Goal: Task Accomplishment & Management: Complete application form

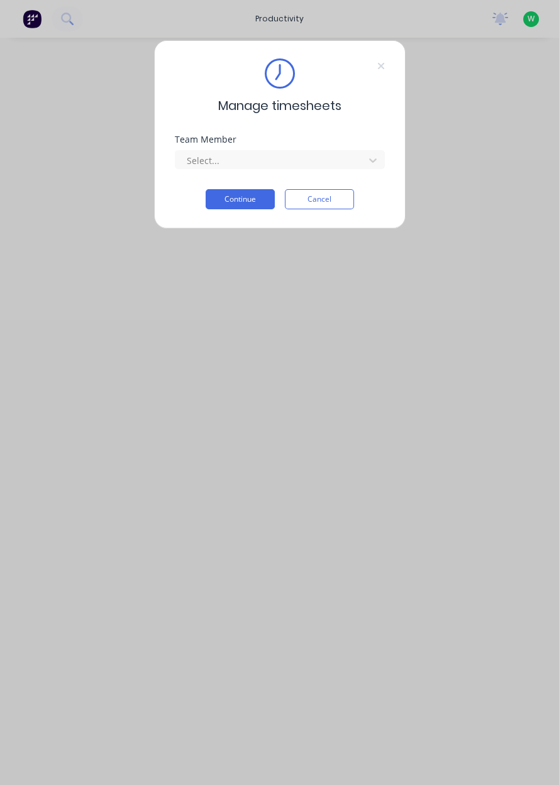
click at [186, 161] on input "text" at bounding box center [186, 160] width 3 height 13
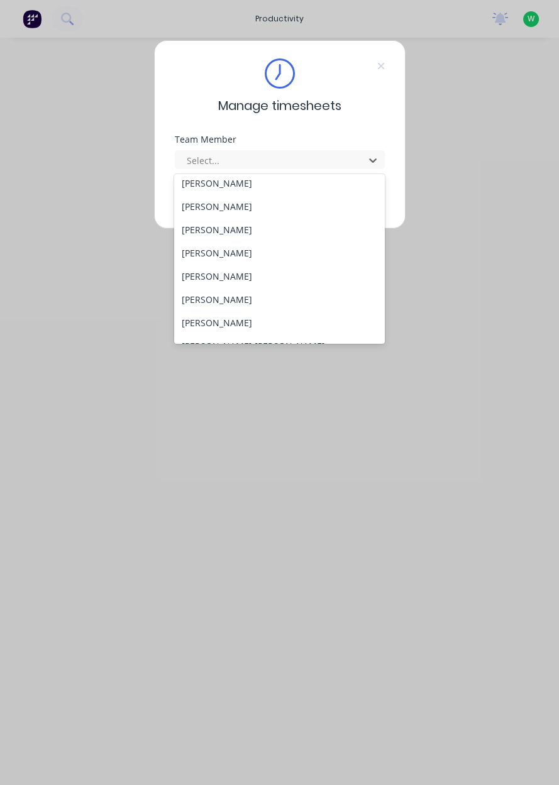
scroll to position [78, 0]
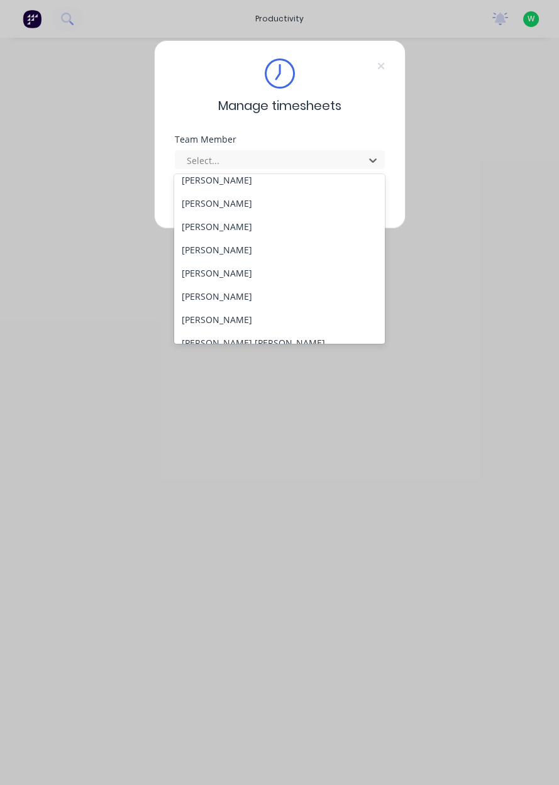
click at [188, 319] on div "[PERSON_NAME]" at bounding box center [279, 319] width 211 height 23
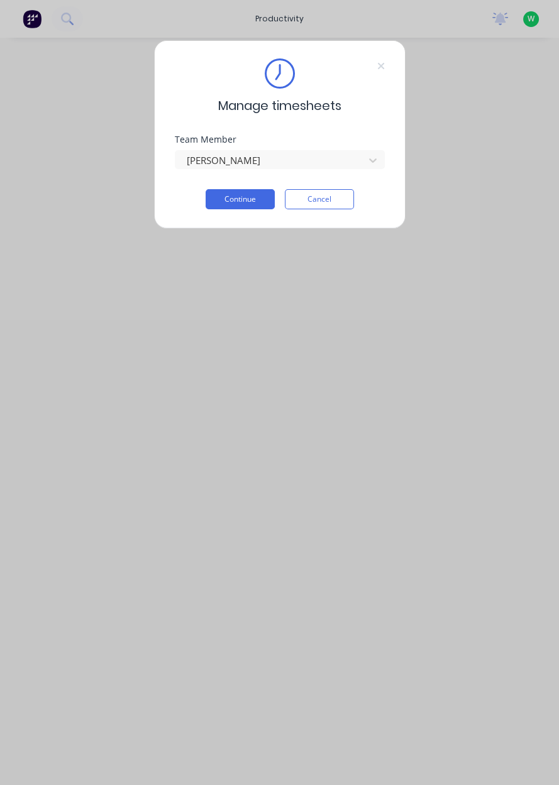
click at [234, 195] on button "Continue" at bounding box center [240, 199] width 69 height 20
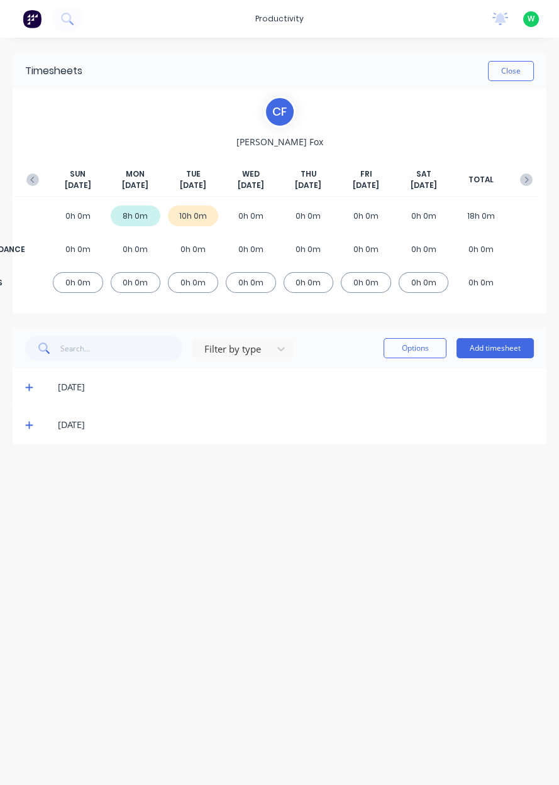
click at [31, 427] on icon at bounding box center [29, 424] width 8 height 9
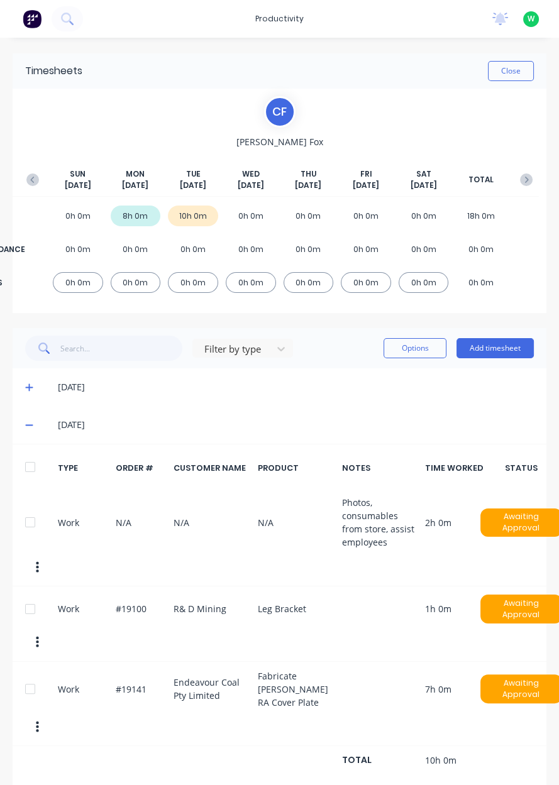
click at [192, 663] on div "Work #19141 Endeavour Coal Pty Limited Fabricate Shearer TG RA Cover Plate 7h 0…" at bounding box center [280, 704] width 534 height 85
click at [219, 678] on div "Work #19141 Endeavour Coal Pty Limited Fabricate Shearer TG RA Cover Plate 7h 0…" at bounding box center [280, 704] width 534 height 85
click at [508, 66] on button "Close" at bounding box center [511, 71] width 46 height 20
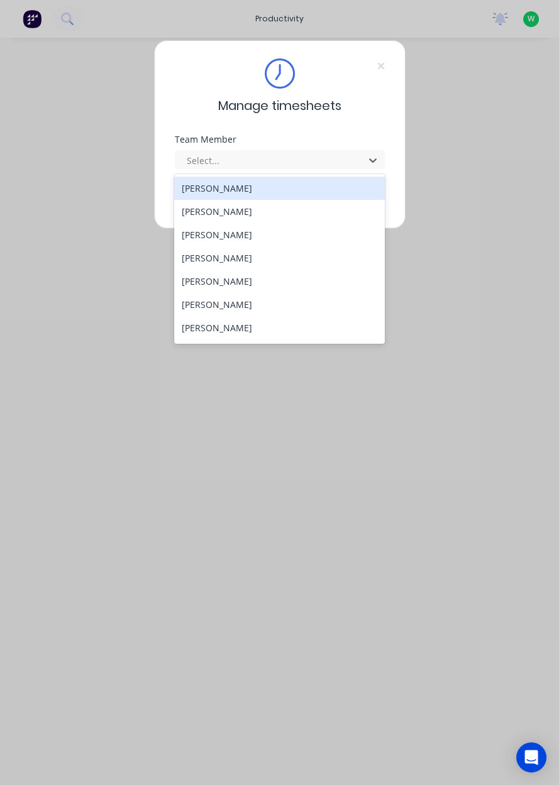
click at [218, 256] on div "[PERSON_NAME]" at bounding box center [279, 257] width 211 height 23
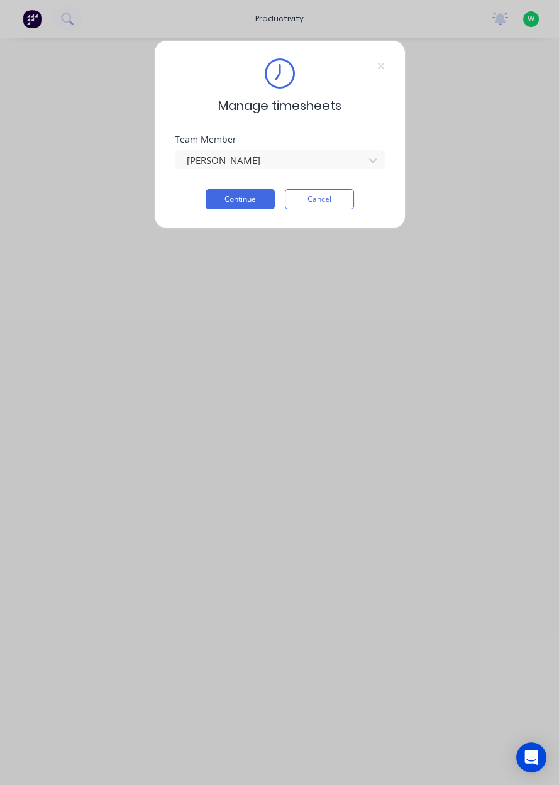
click at [246, 201] on button "Continue" at bounding box center [240, 199] width 69 height 20
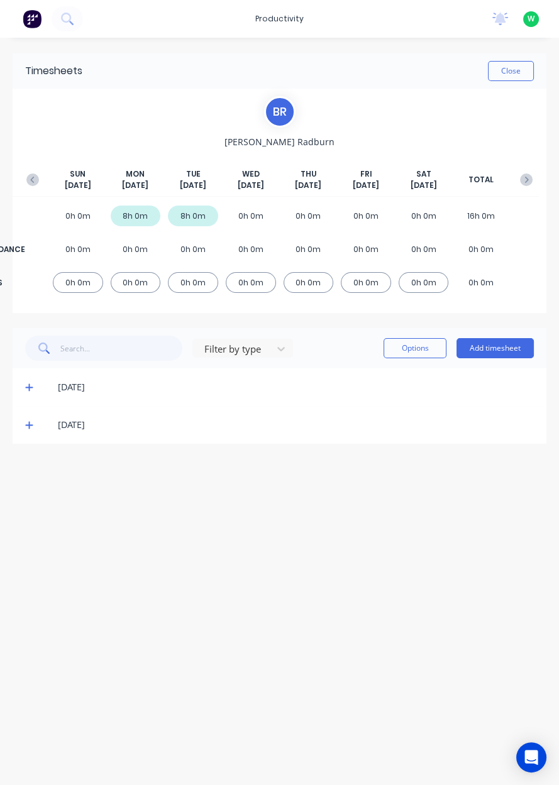
click at [499, 346] on button "Add timesheet" at bounding box center [494, 348] width 77 height 20
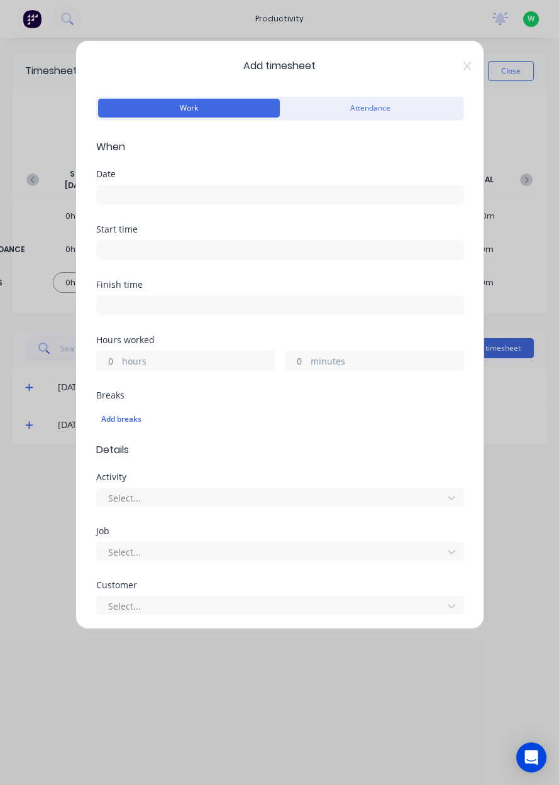
click at [157, 189] on input at bounding box center [280, 194] width 366 height 19
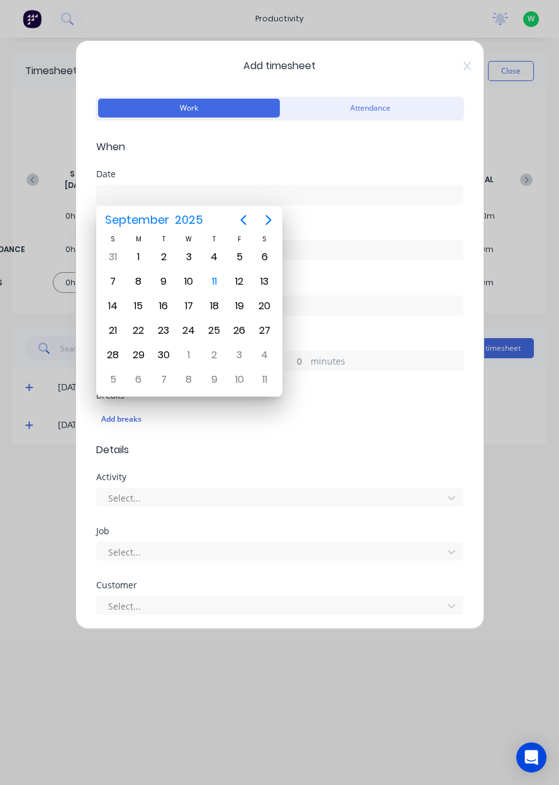
click at [187, 288] on div "10" at bounding box center [188, 281] width 19 height 19
type input "[DATE]"
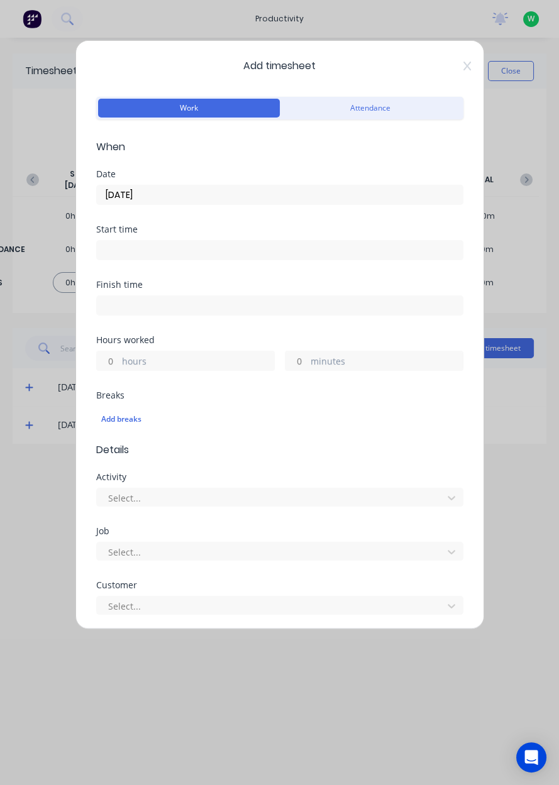
click at [113, 356] on input "hours" at bounding box center [108, 360] width 22 height 19
type input "2"
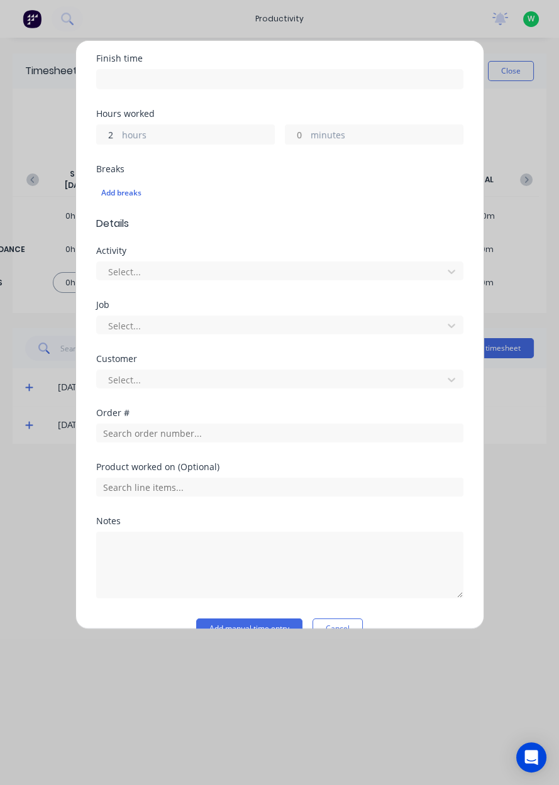
scroll to position [251, 0]
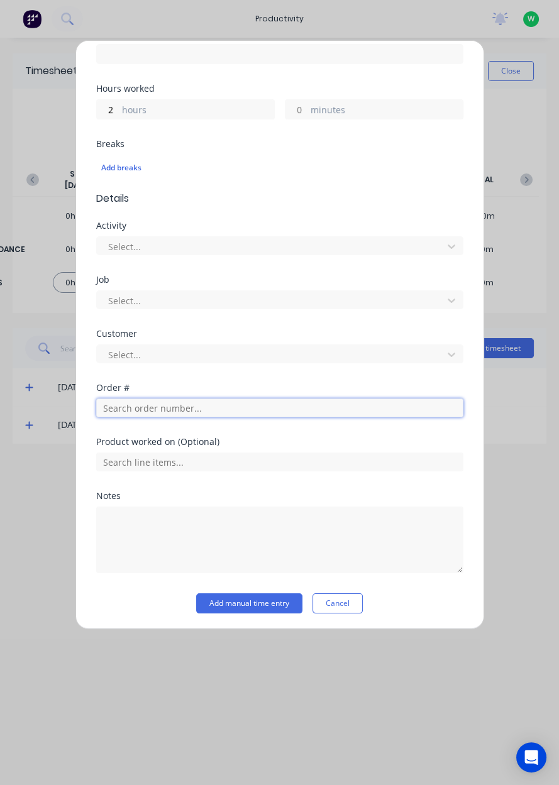
click at [151, 402] on input "text" at bounding box center [279, 407] width 367 height 19
type input "18778"
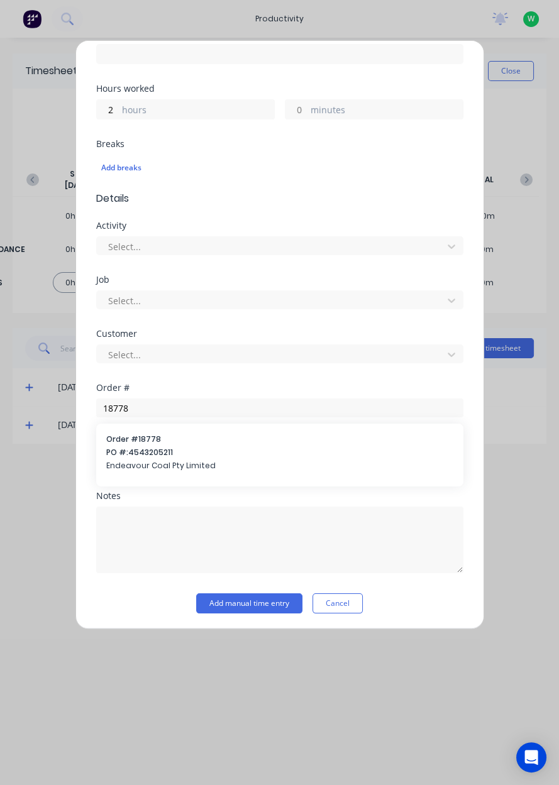
click at [151, 460] on span "Endeavour Coal Pty Limited" at bounding box center [279, 465] width 347 height 11
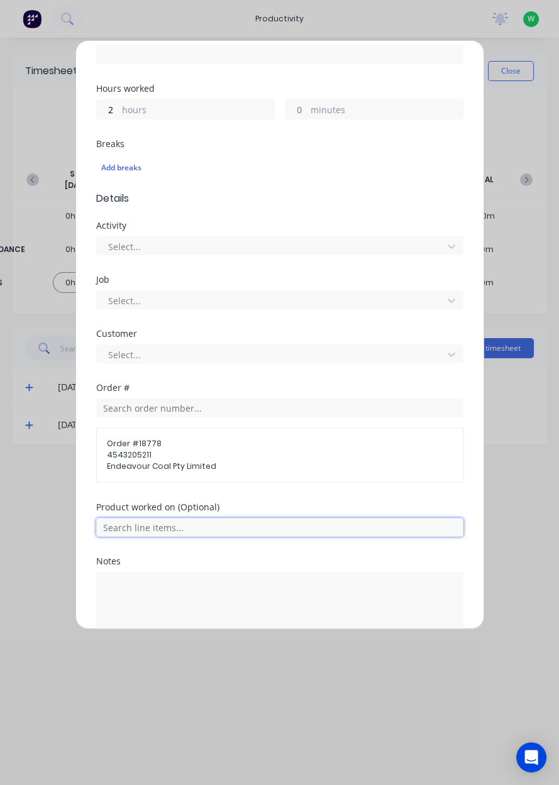
click at [168, 529] on input "text" at bounding box center [279, 527] width 367 height 19
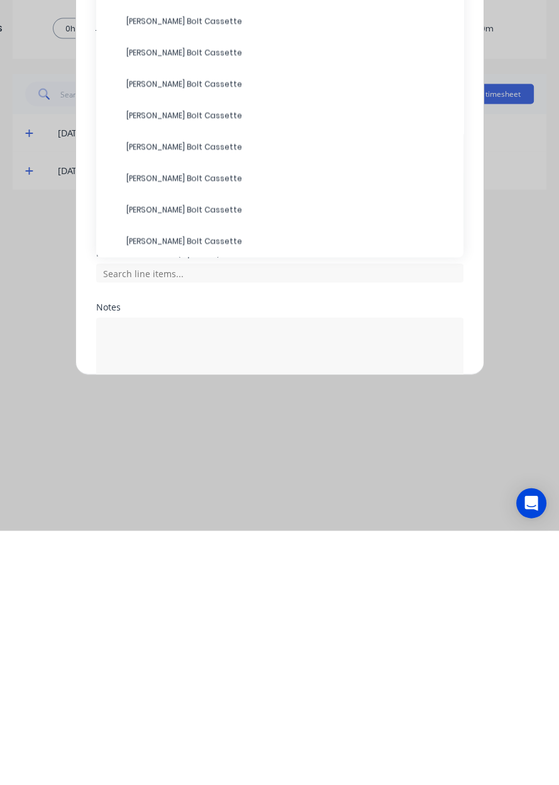
click at [167, 302] on span "[PERSON_NAME] Bolt Cassette" at bounding box center [289, 307] width 327 height 11
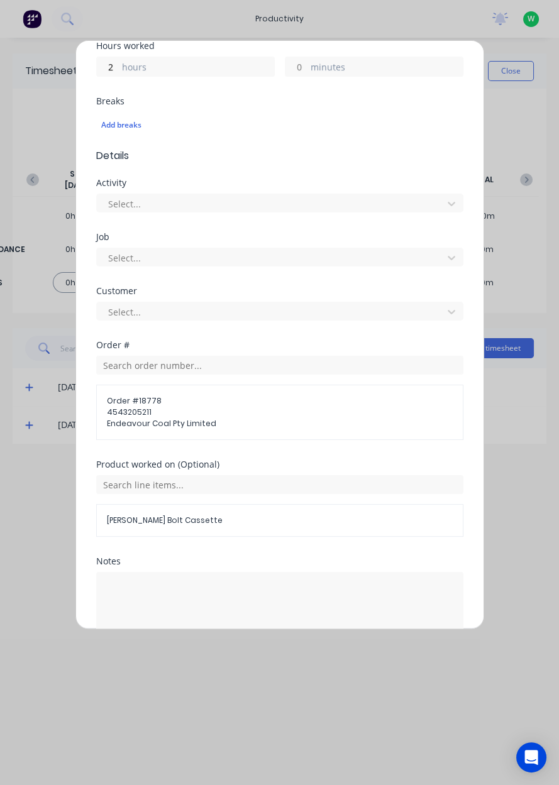
scroll to position [359, 0]
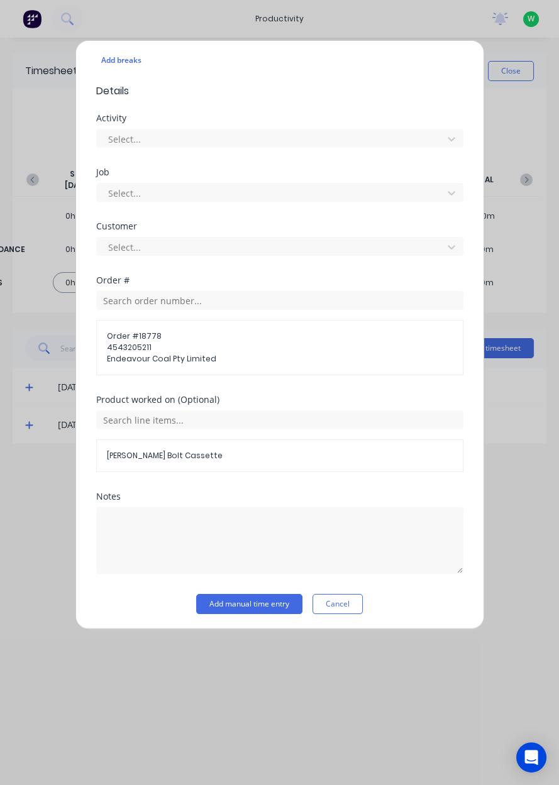
click at [253, 602] on button "Add manual time entry" at bounding box center [249, 604] width 106 height 20
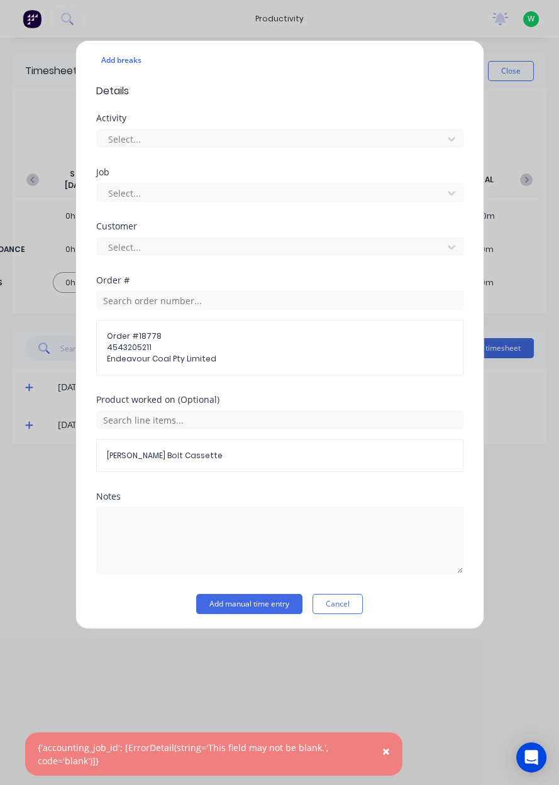
click at [339, 601] on button "Cancel" at bounding box center [337, 604] width 50 height 20
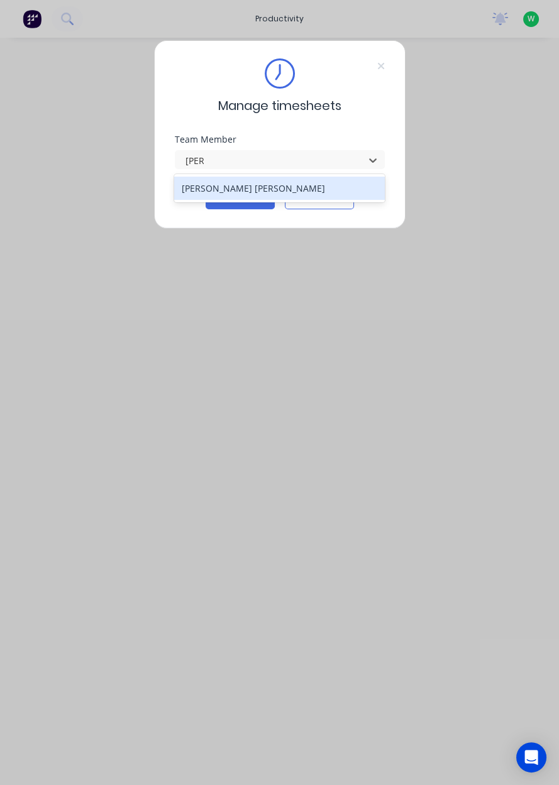
click at [312, 188] on div "[PERSON_NAME] [PERSON_NAME]" at bounding box center [279, 188] width 211 height 23
type input "poe"
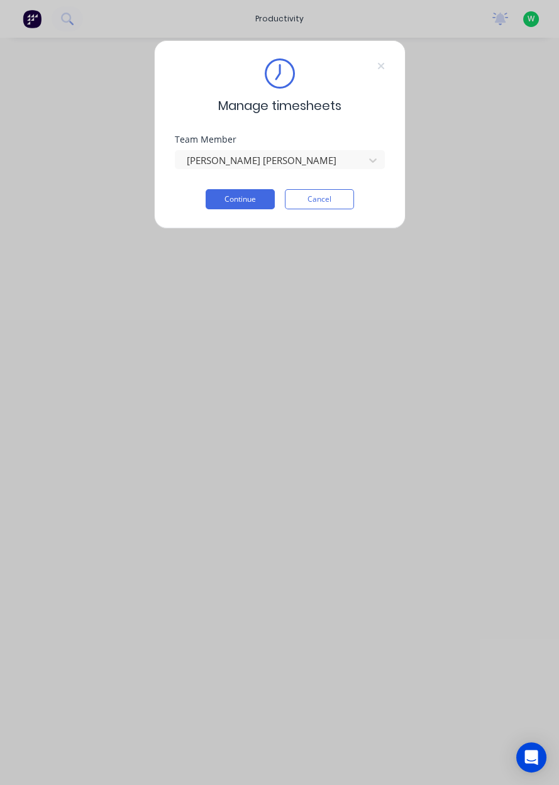
click at [243, 203] on button "Continue" at bounding box center [240, 199] width 69 height 20
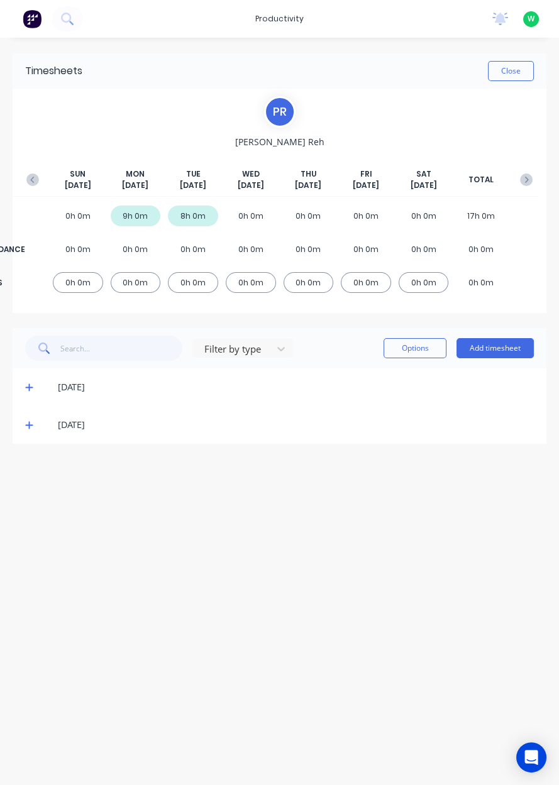
click at [506, 368] on div "[DATE]" at bounding box center [280, 387] width 534 height 38
click at [506, 348] on button "Add timesheet" at bounding box center [494, 348] width 77 height 20
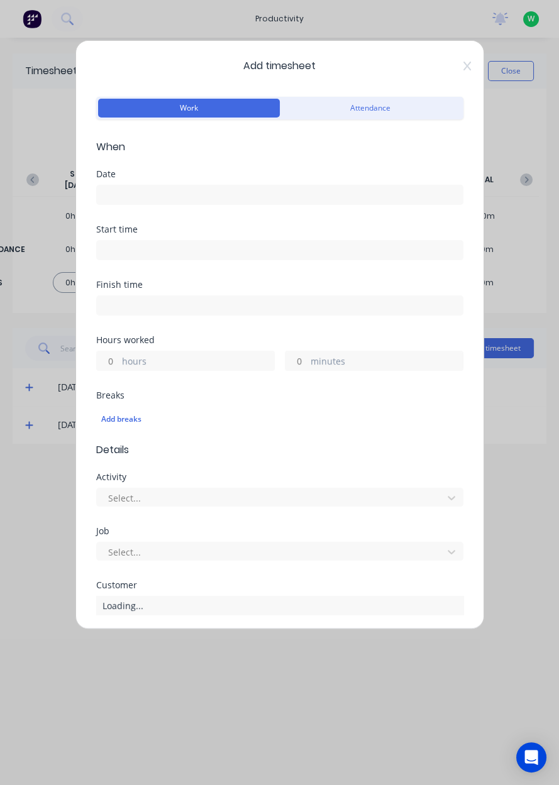
click at [454, 67] on span "Add timesheet" at bounding box center [279, 65] width 367 height 15
click at [465, 62] on icon at bounding box center [467, 66] width 8 height 10
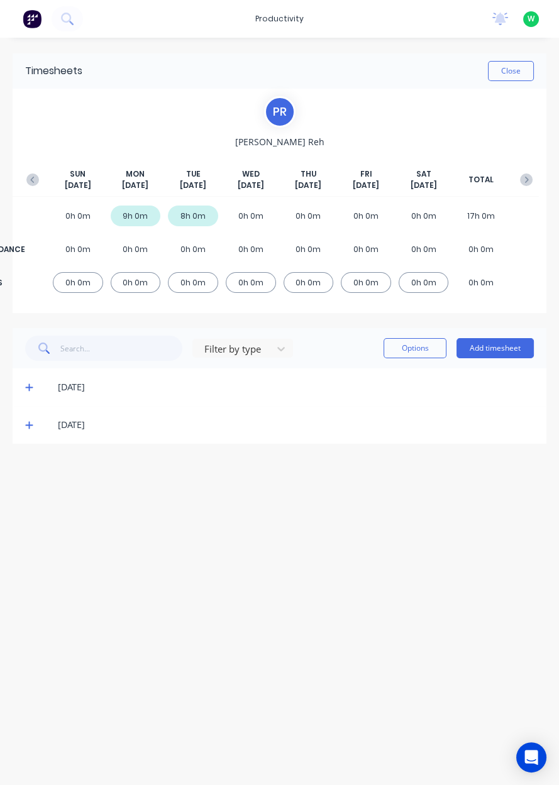
click at [461, 63] on div "Close" at bounding box center [307, 71] width 451 height 20
click at [514, 351] on button "Add timesheet" at bounding box center [494, 348] width 77 height 20
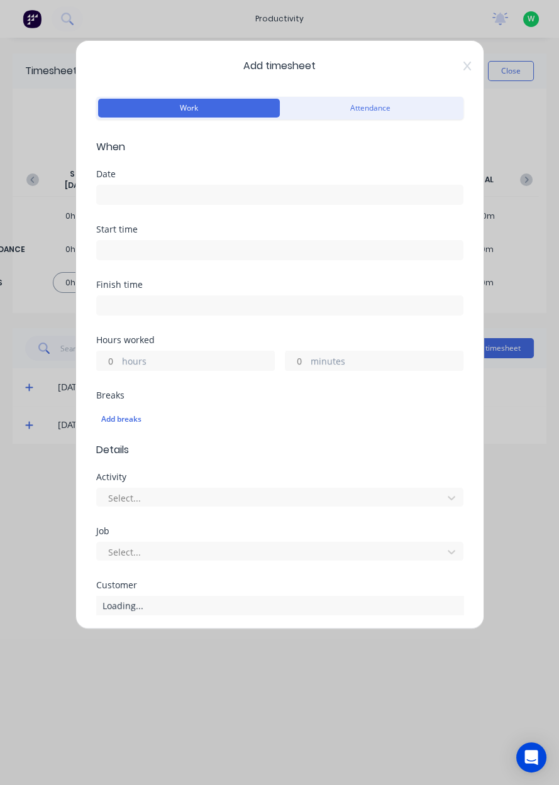
click at [331, 194] on input at bounding box center [280, 194] width 366 height 19
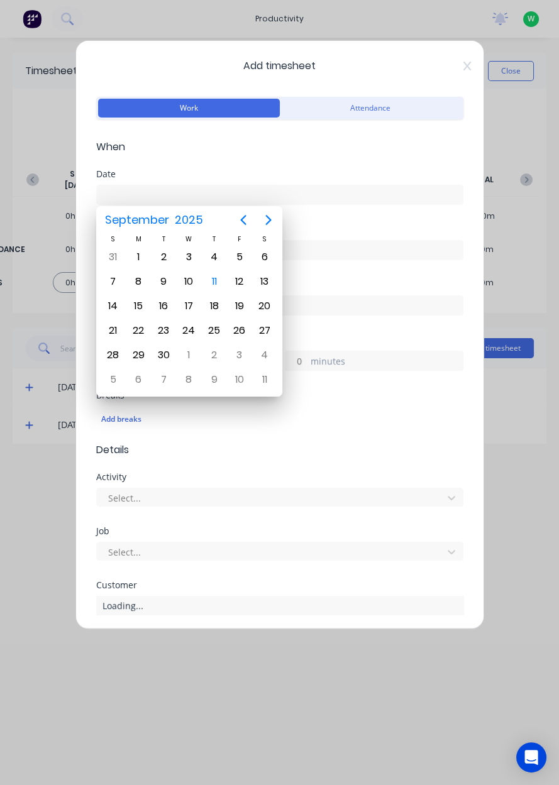
click at [194, 285] on div "10" at bounding box center [188, 281] width 19 height 19
type input "[DATE]"
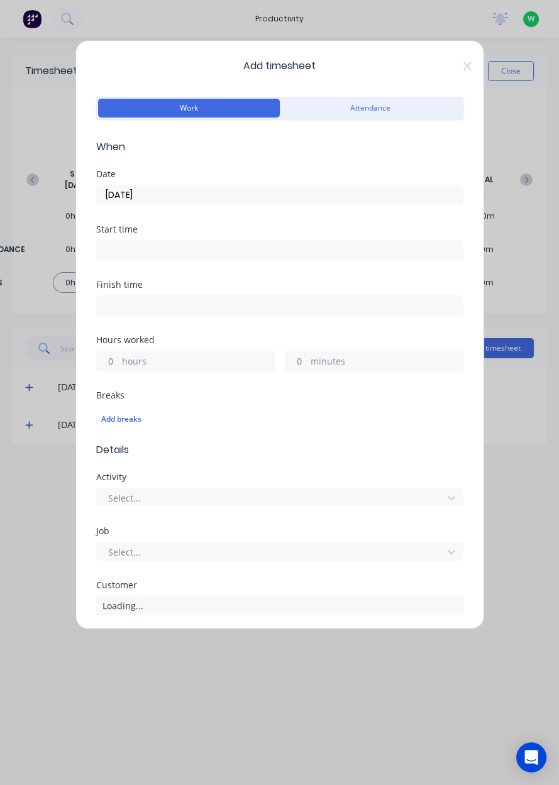
click at [169, 363] on label "hours" at bounding box center [198, 362] width 152 height 16
click at [119, 363] on input "hours" at bounding box center [108, 360] width 22 height 19
type input "10"
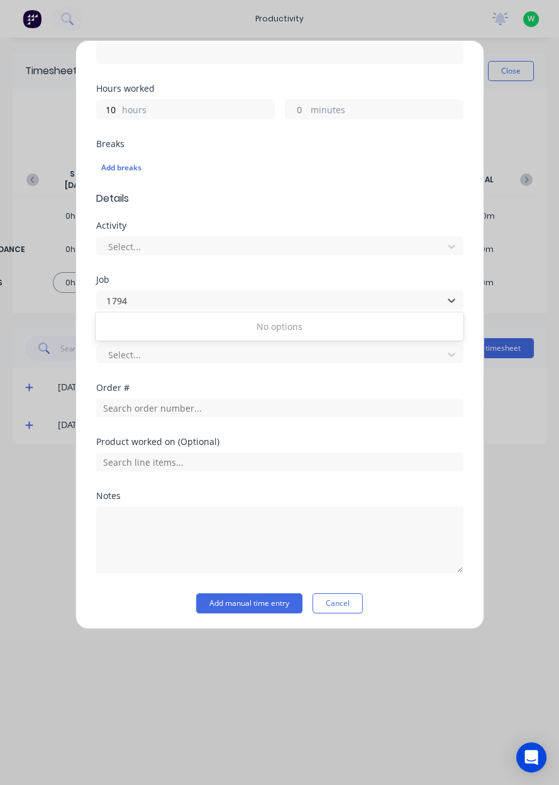
type input "1794"
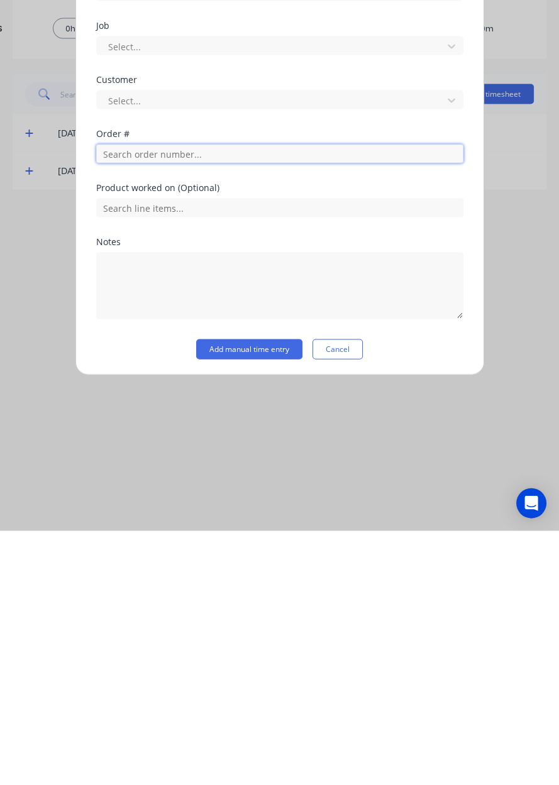
click at [311, 410] on input "text" at bounding box center [279, 407] width 367 height 19
type input "17943"
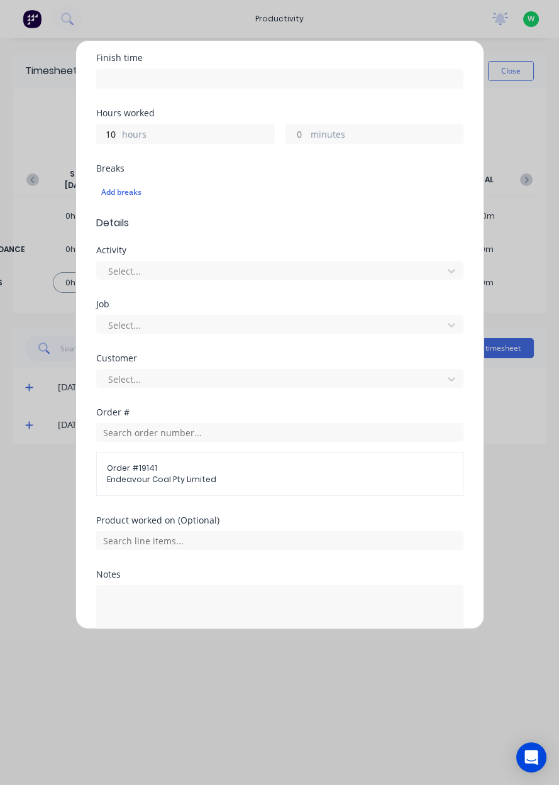
scroll to position [305, 0]
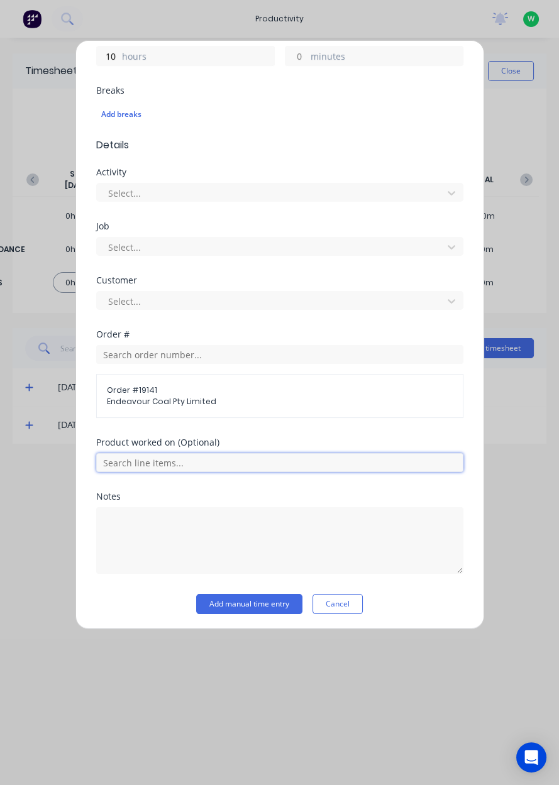
click at [334, 464] on input "text" at bounding box center [279, 462] width 367 height 19
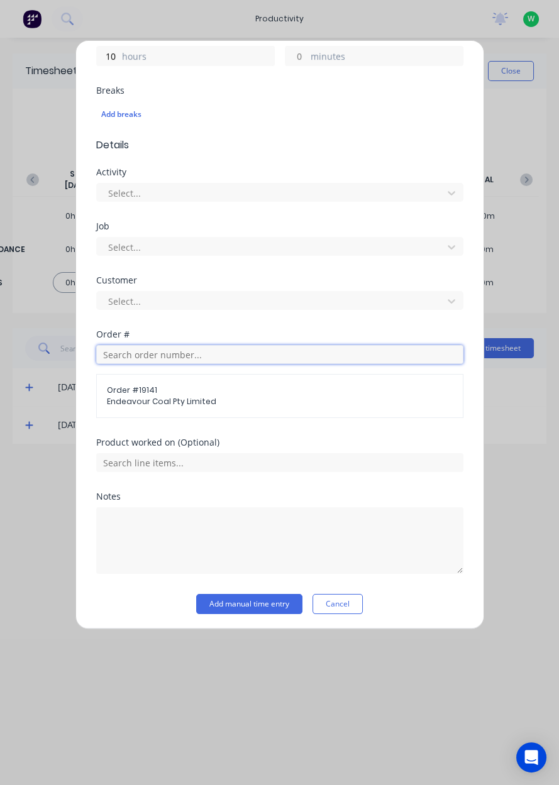
click at [280, 357] on input "text" at bounding box center [279, 354] width 367 height 19
type input "17943"
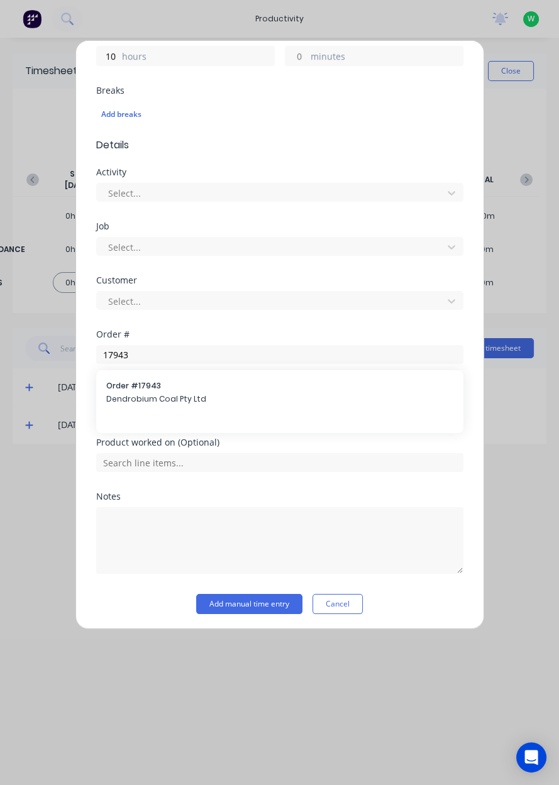
click at [300, 385] on span "Order # 17943" at bounding box center [279, 385] width 347 height 11
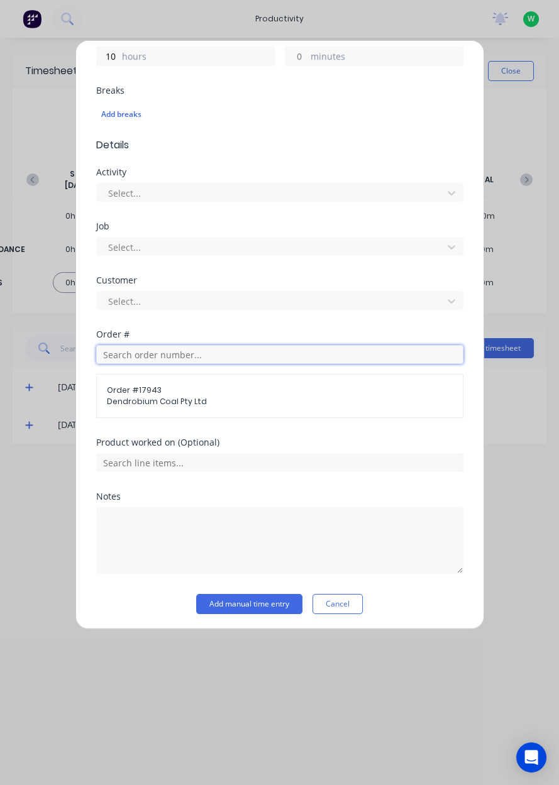
click at [298, 357] on input "text" at bounding box center [279, 354] width 367 height 19
type input "17943"
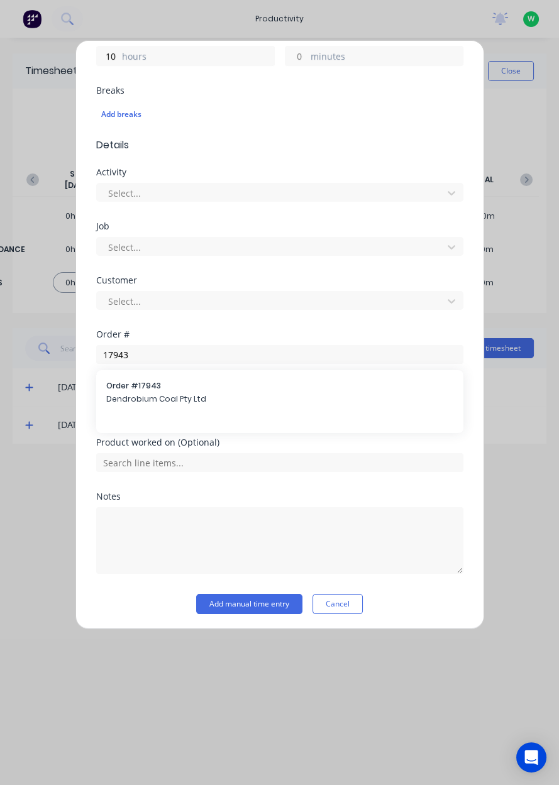
click at [235, 390] on div "Order # 17943 Dendrobium Coal Pty Ltd" at bounding box center [279, 393] width 347 height 26
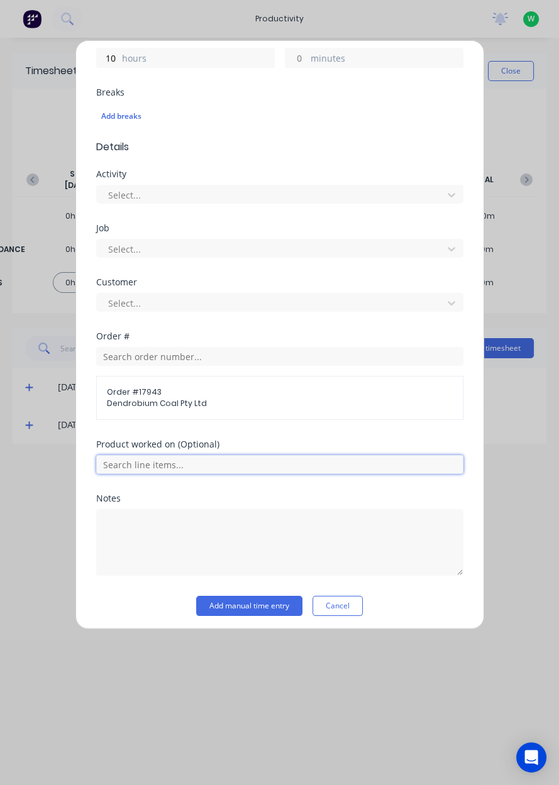
click at [350, 455] on input "text" at bounding box center [279, 464] width 367 height 19
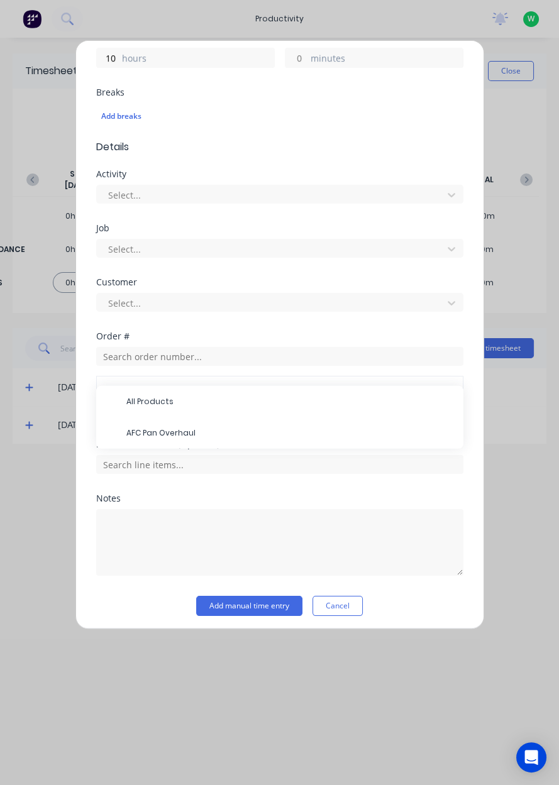
click at [302, 432] on span "AFC Pan Overhaul" at bounding box center [289, 432] width 327 height 11
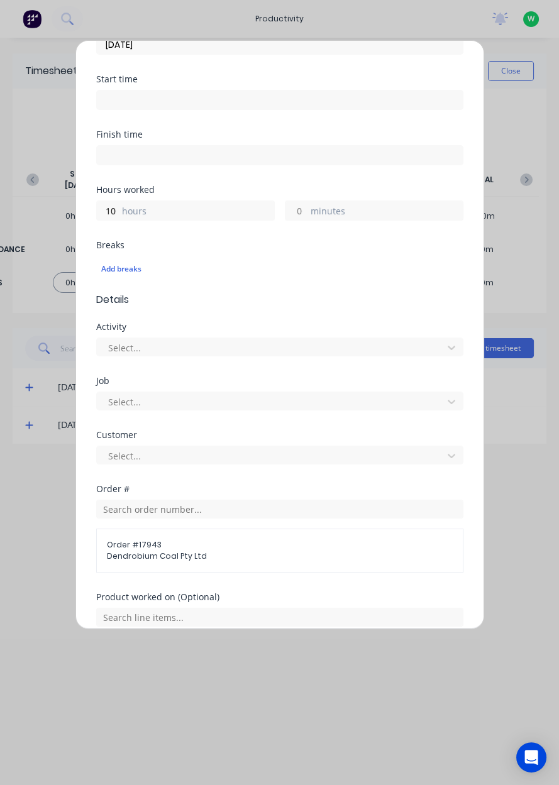
scroll to position [348, 0]
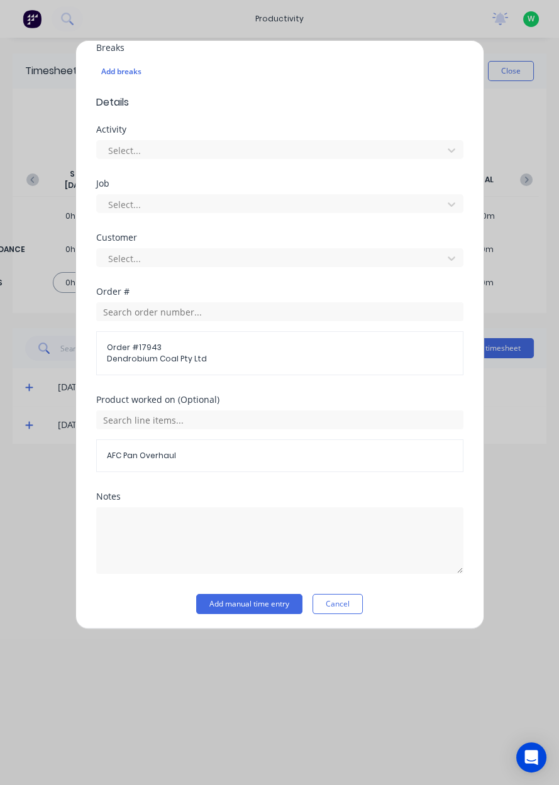
click at [273, 604] on button "Add manual time entry" at bounding box center [249, 604] width 106 height 20
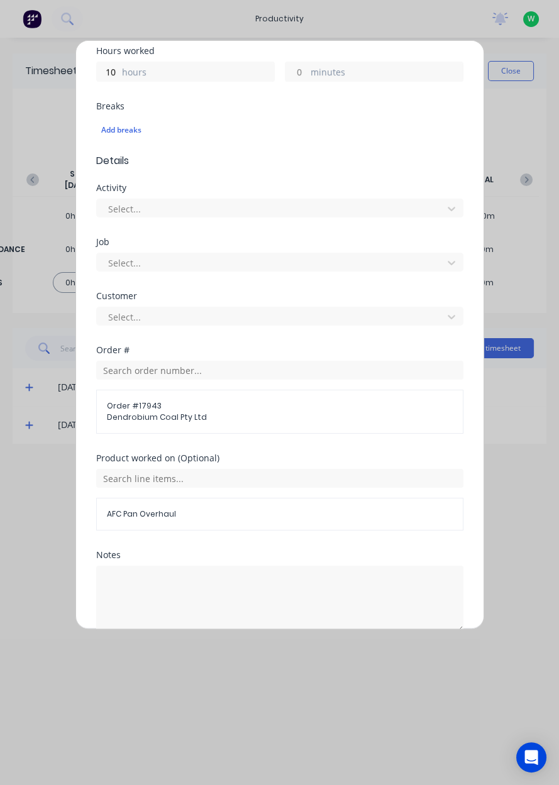
scroll to position [289, 0]
click at [332, 400] on span "Order # 17943" at bounding box center [280, 405] width 346 height 11
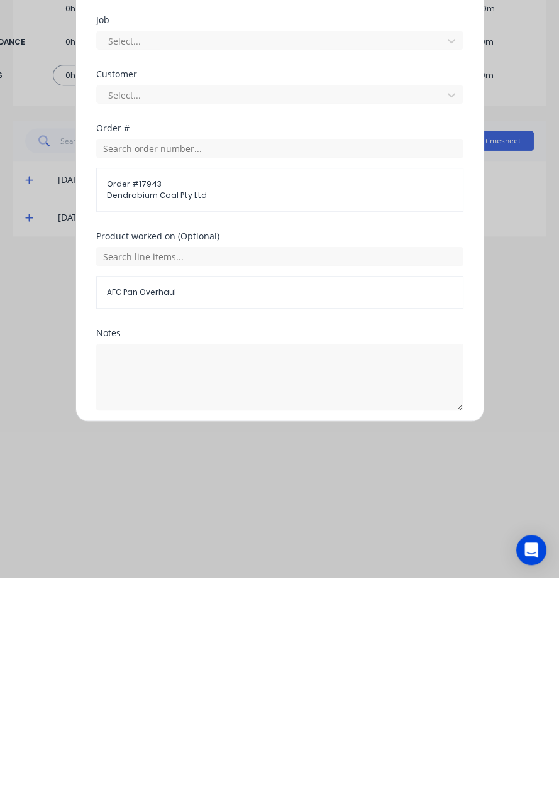
scroll to position [348, 0]
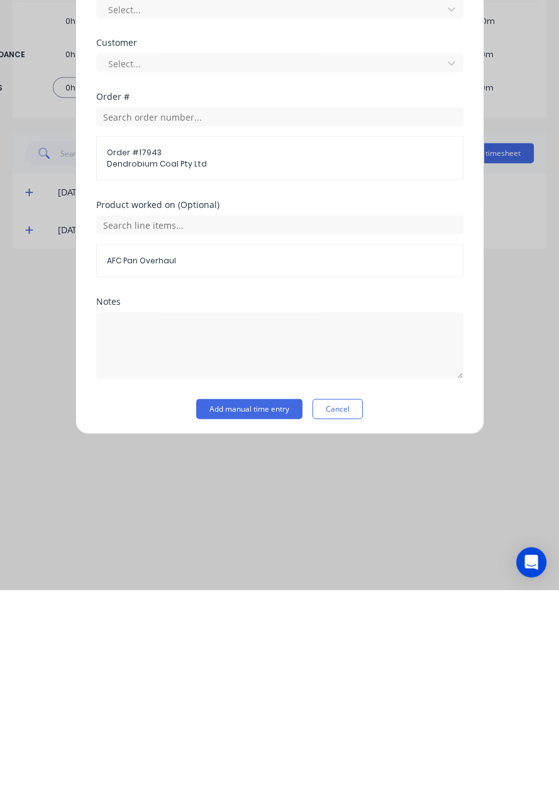
click at [273, 605] on button "Add manual time entry" at bounding box center [249, 604] width 106 height 20
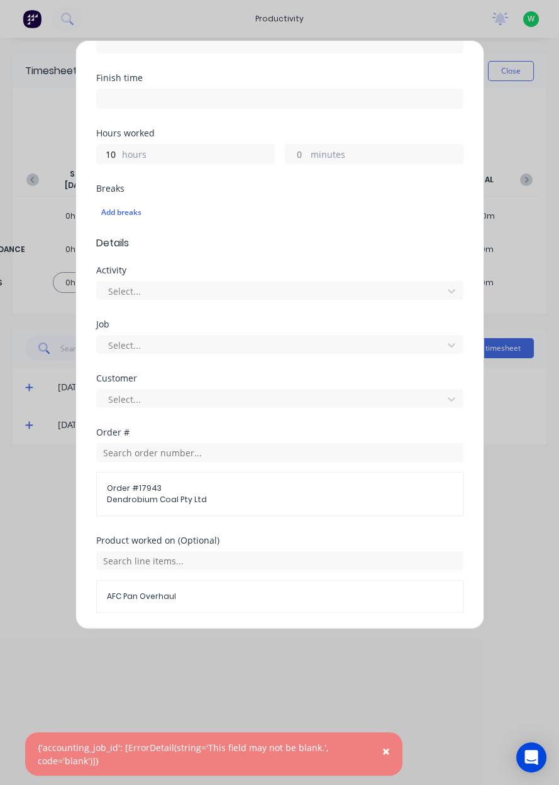
scroll to position [0, 0]
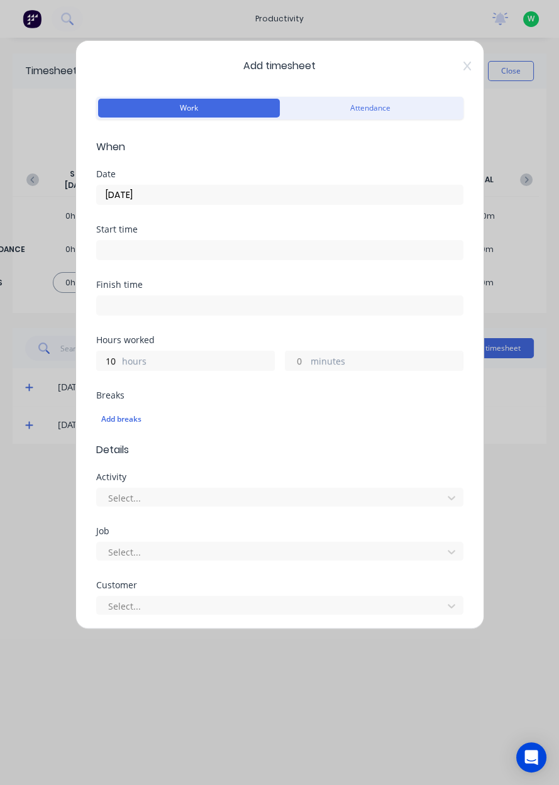
click at [434, 108] on button "Attendance" at bounding box center [371, 108] width 182 height 19
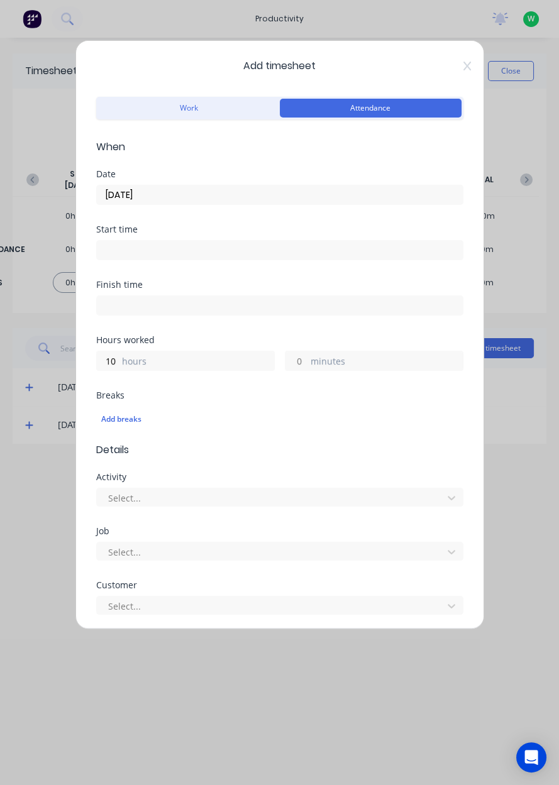
click at [216, 113] on button "Work" at bounding box center [189, 108] width 182 height 19
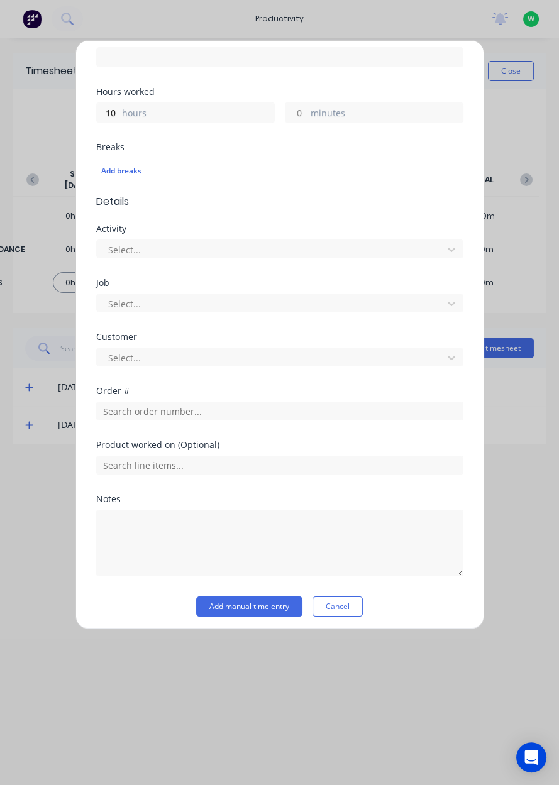
scroll to position [251, 0]
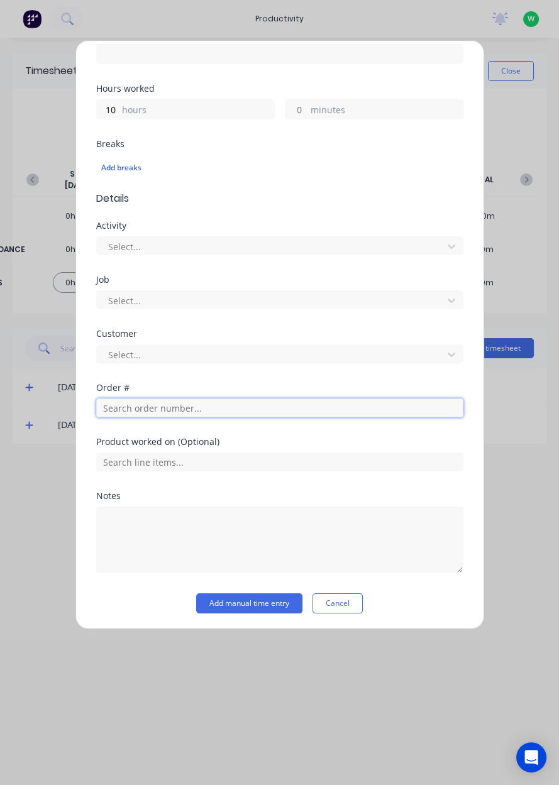
click at [391, 414] on input "text" at bounding box center [279, 407] width 367 height 19
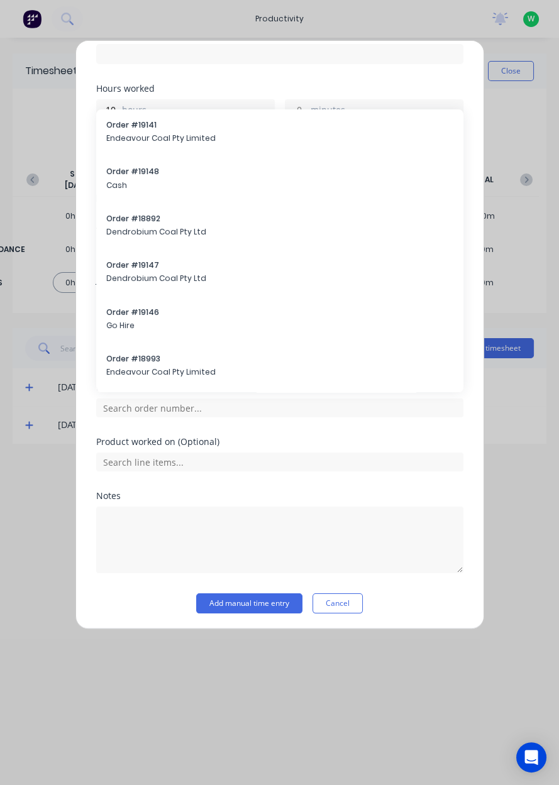
click at [355, 437] on div "Product worked on (Optional)" at bounding box center [279, 441] width 367 height 9
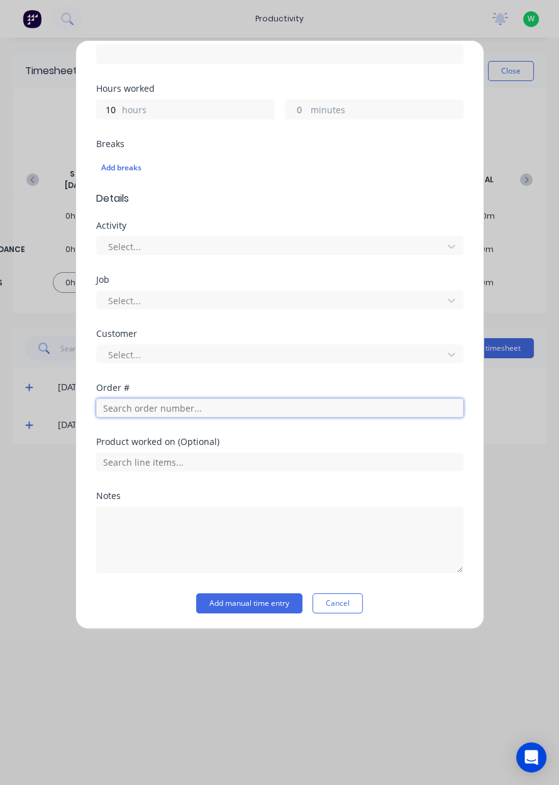
click at [358, 409] on input "text" at bounding box center [279, 407] width 367 height 19
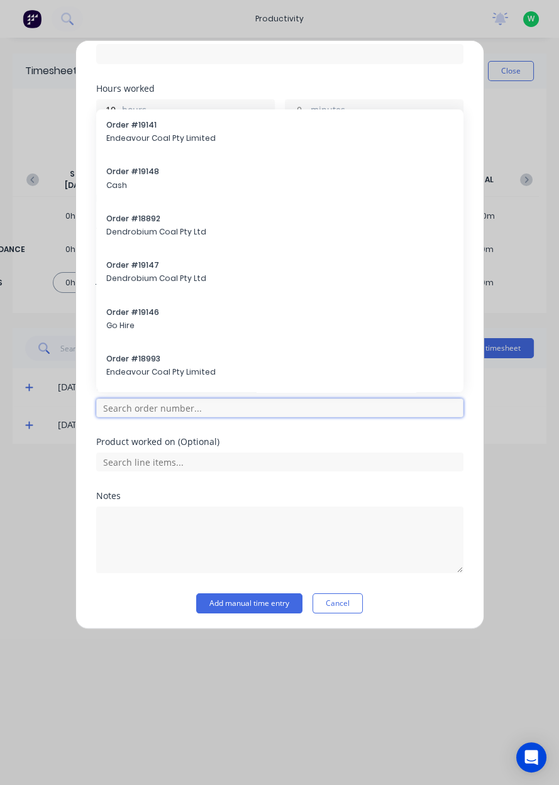
click at [309, 414] on input "text" at bounding box center [279, 407] width 367 height 19
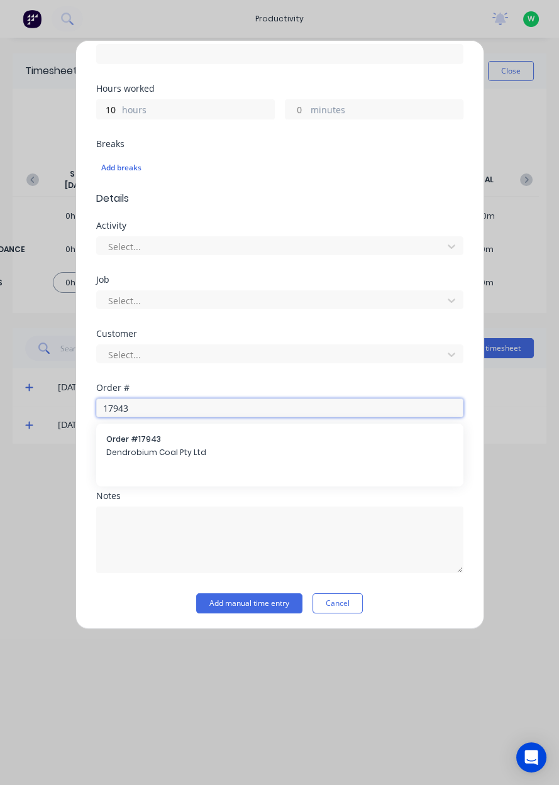
type input "17943"
click at [296, 449] on span "Dendrobium Coal Pty Ltd" at bounding box center [279, 452] width 347 height 11
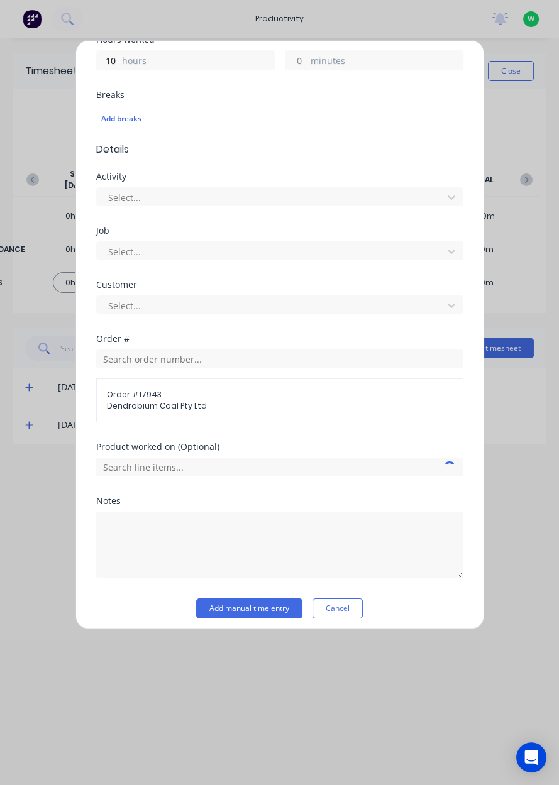
scroll to position [305, 0]
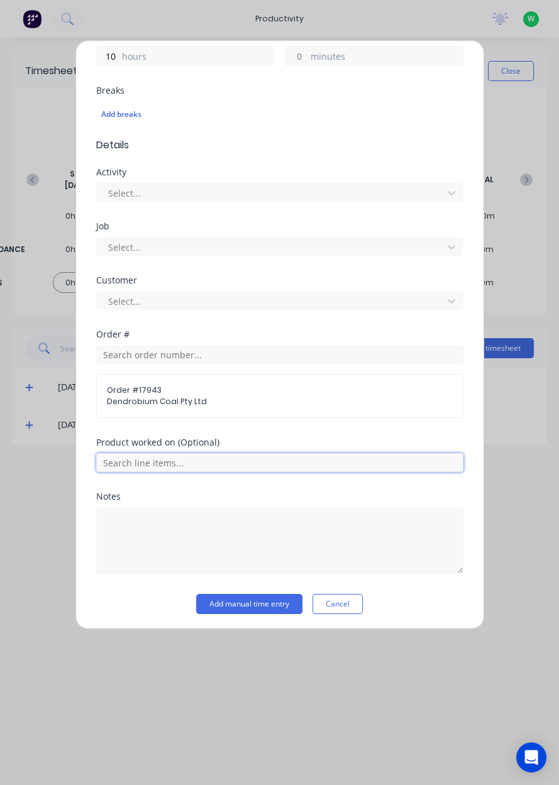
click at [284, 465] on input "text" at bounding box center [279, 462] width 367 height 19
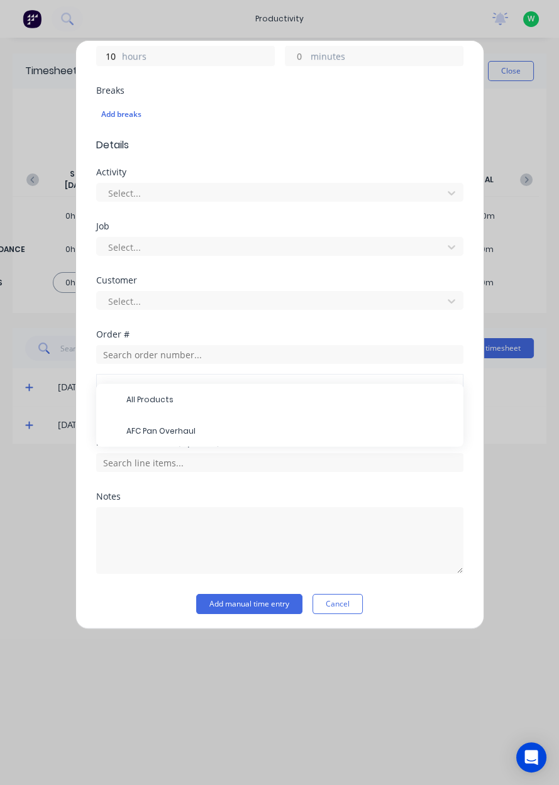
click at [220, 431] on span "AFC Pan Overhaul" at bounding box center [289, 431] width 327 height 11
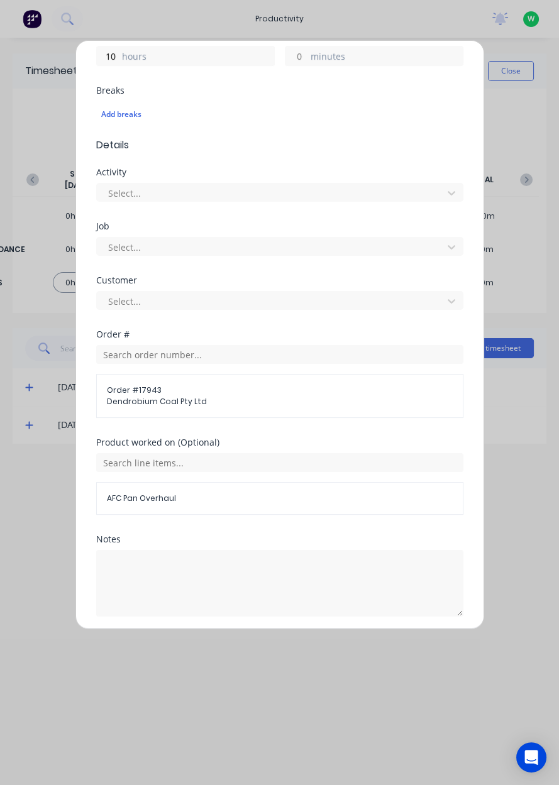
scroll to position [348, 0]
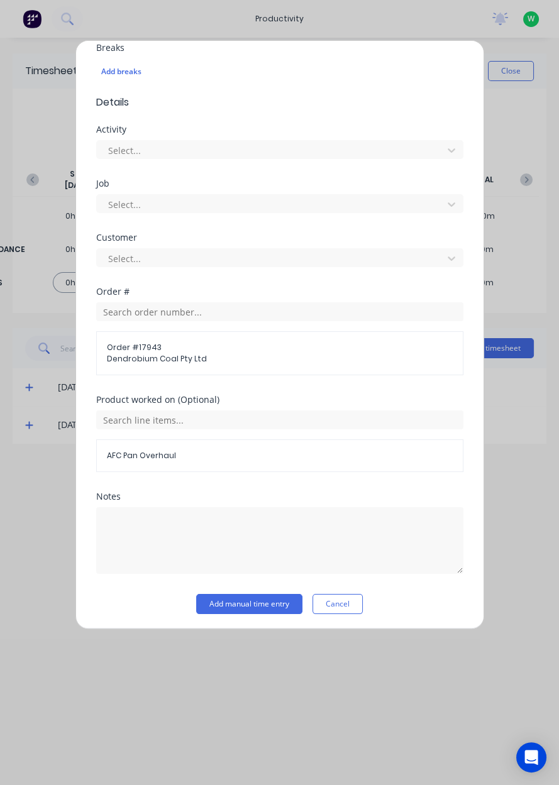
click at [261, 603] on button "Add manual time entry" at bounding box center [249, 604] width 106 height 20
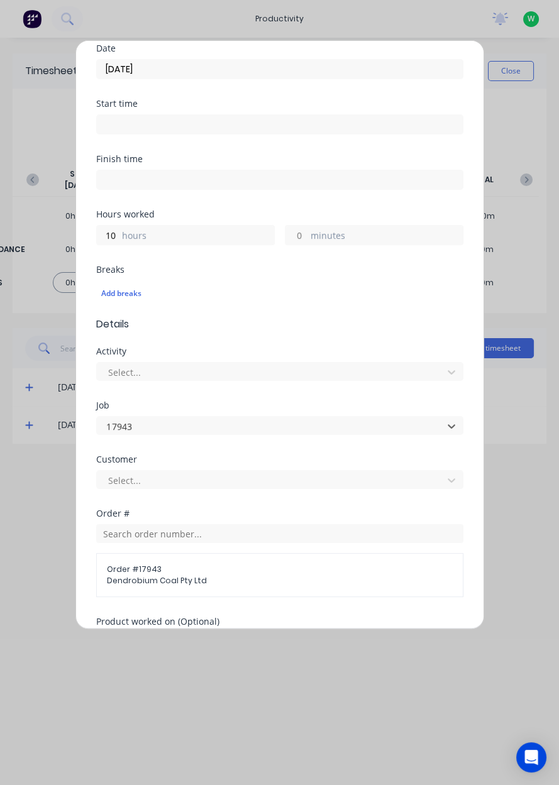
scroll to position [0, 0]
type input "1"
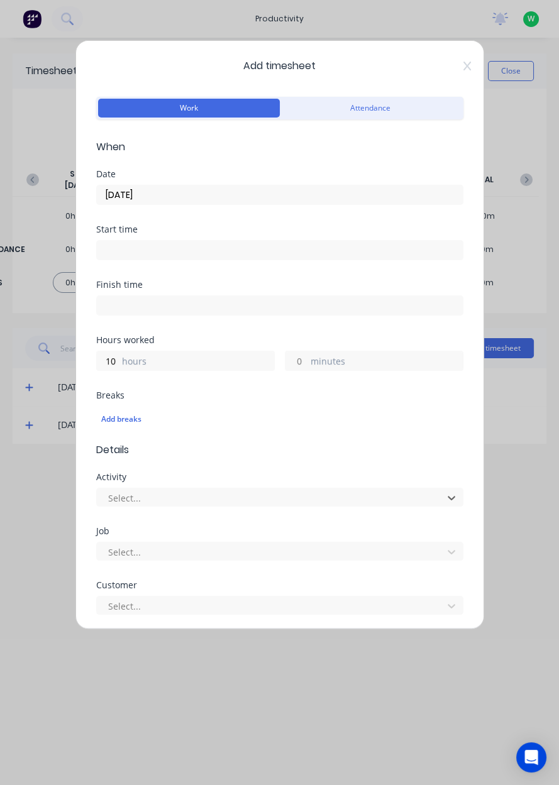
click at [424, 101] on button "Attendance" at bounding box center [371, 108] width 182 height 19
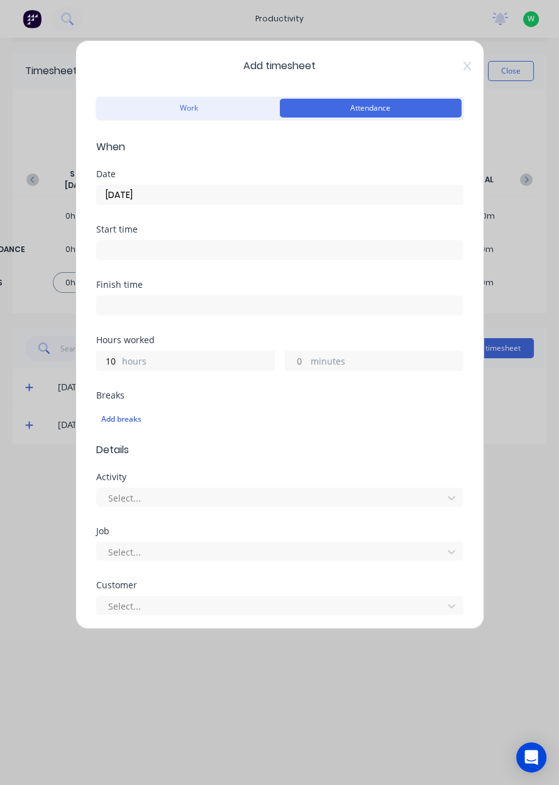
click at [238, 107] on button "Work" at bounding box center [189, 108] width 182 height 19
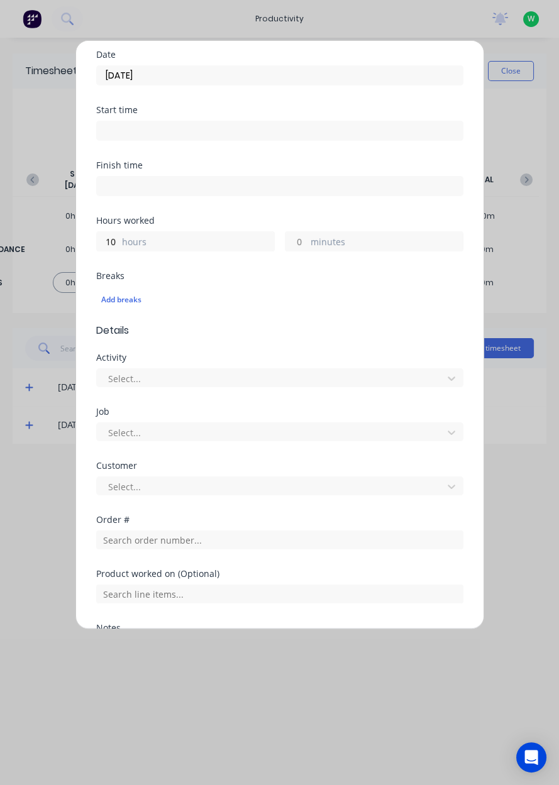
scroll to position [251, 0]
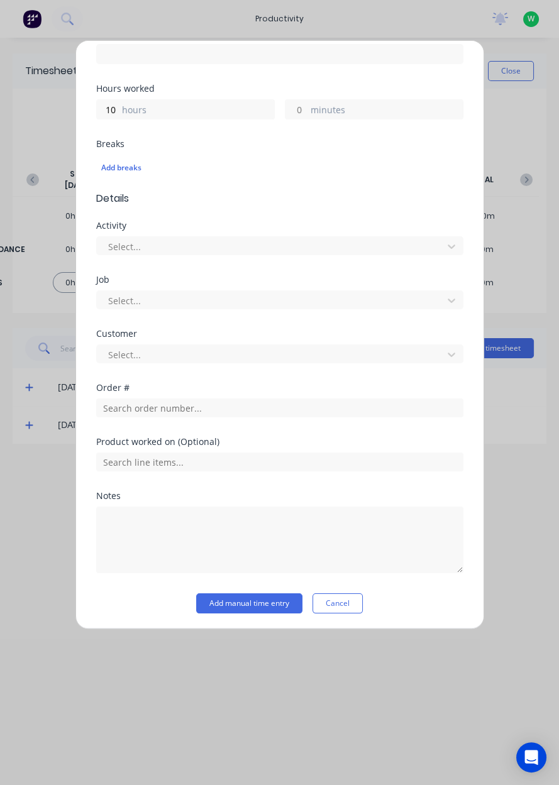
click at [351, 422] on div "Order #" at bounding box center [279, 410] width 367 height 54
click at [325, 410] on input "text" at bounding box center [279, 407] width 367 height 19
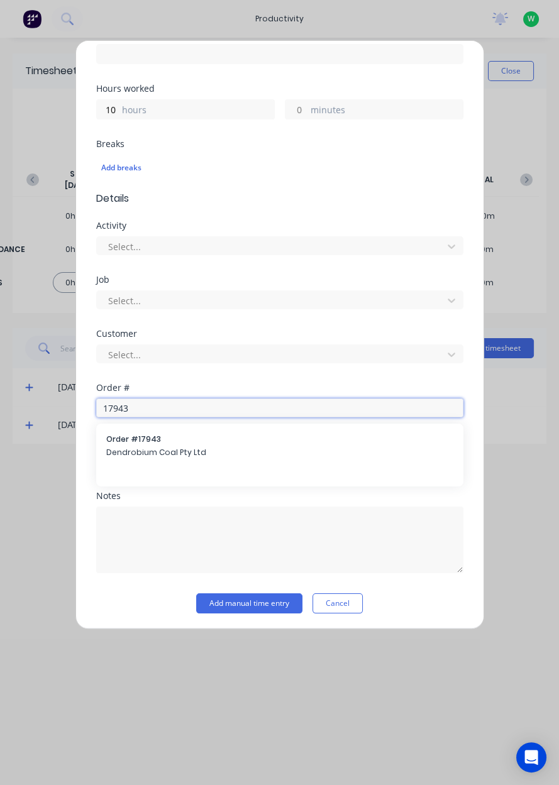
type input "17943"
click at [315, 458] on div "Order # 17943 Dendrobium Coal Pty Ltd" at bounding box center [279, 447] width 347 height 26
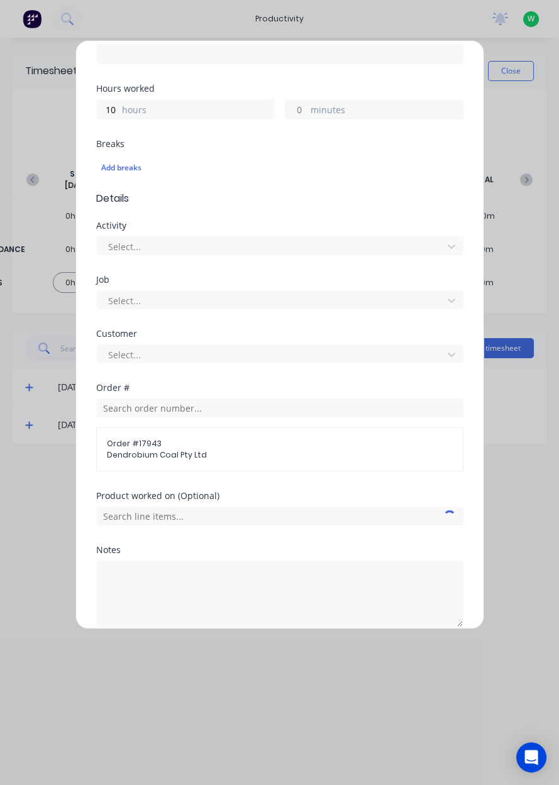
scroll to position [305, 0]
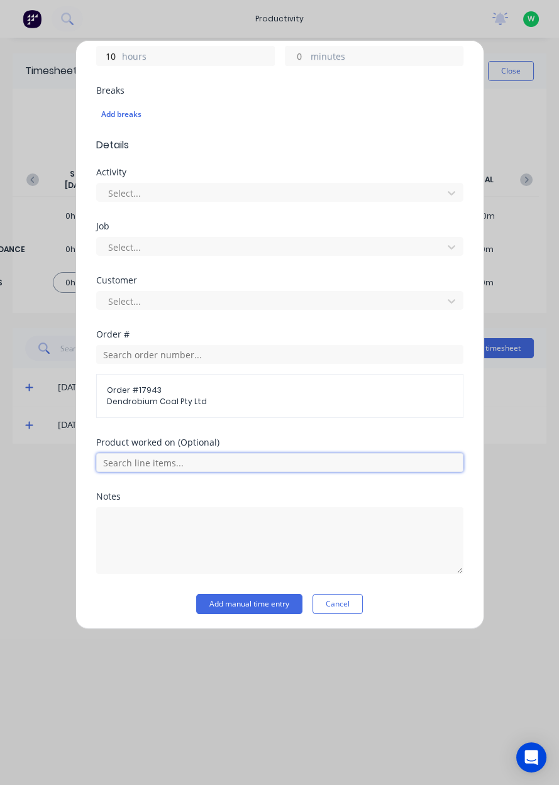
click at [283, 463] on input "text" at bounding box center [279, 462] width 367 height 19
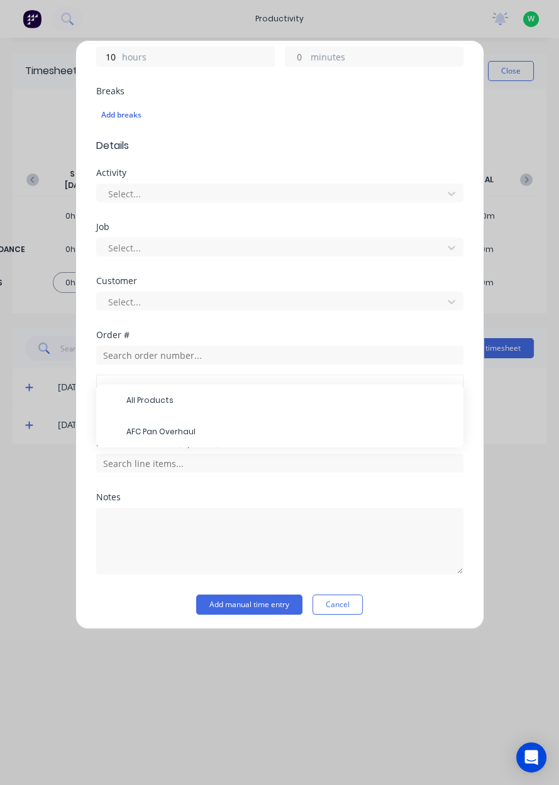
click at [221, 432] on span "AFC Pan Overhaul" at bounding box center [289, 431] width 327 height 11
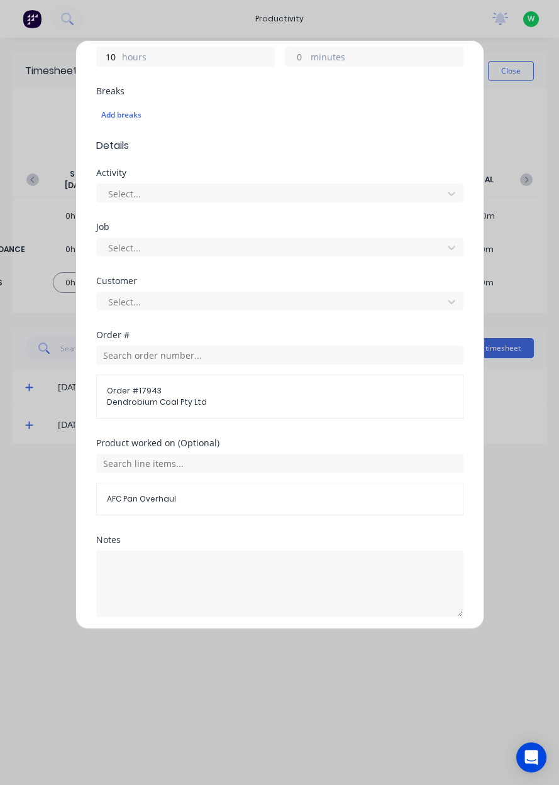
click at [228, 513] on div "Product worked on (Optional) AFC Pan Overhaul" at bounding box center [279, 487] width 367 height 97
click at [243, 512] on div "AFC Pan Overhaul" at bounding box center [279, 499] width 367 height 33
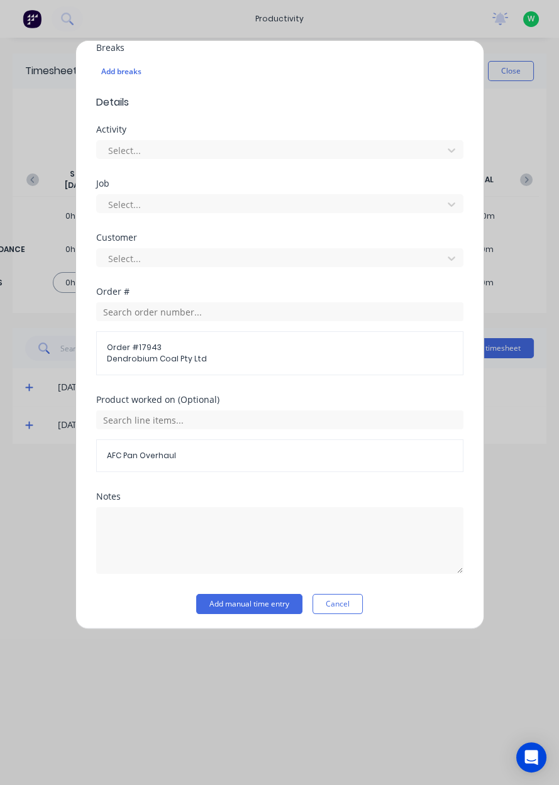
click at [265, 622] on div "Add timesheet Work Attendance When Date 10/09/2025 Start time Finish time Hours…" at bounding box center [279, 334] width 409 height 589
click at [248, 606] on button "Add manual time entry" at bounding box center [249, 604] width 106 height 20
